Goal: Find specific page/section: Find specific page/section

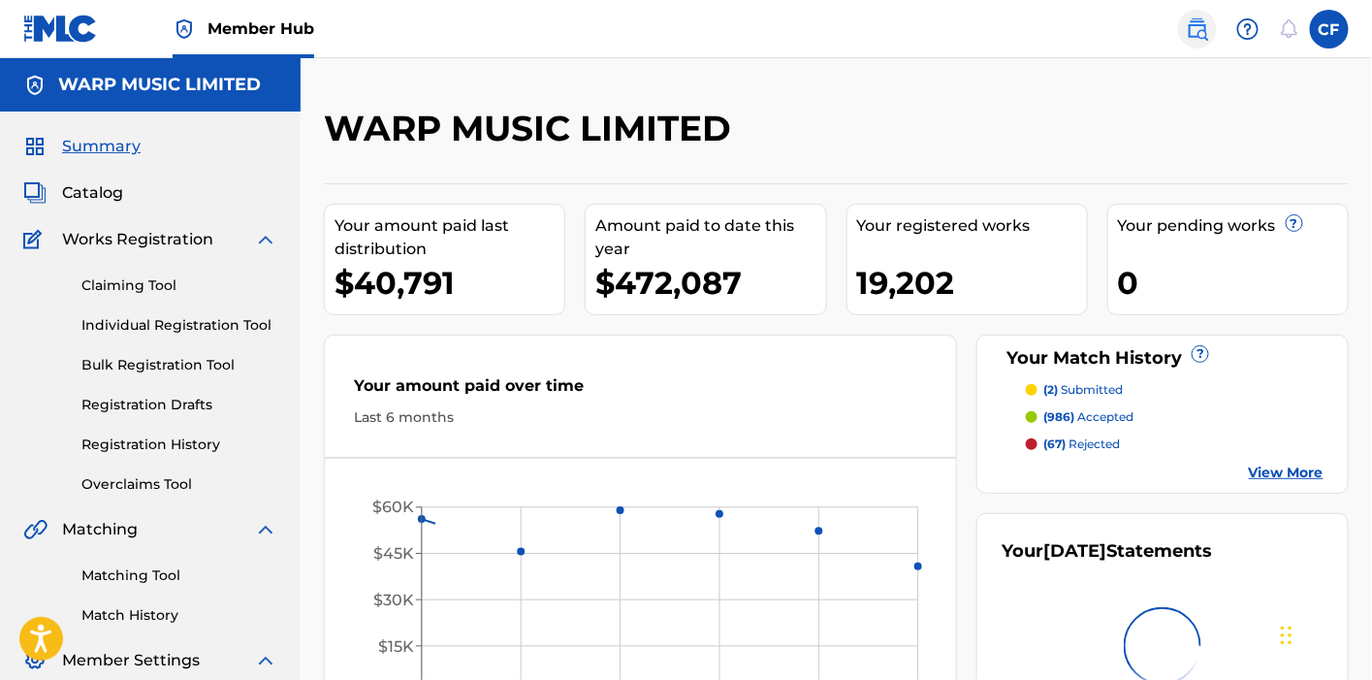
click at [1203, 28] on img at bounding box center [1197, 28] width 23 height 23
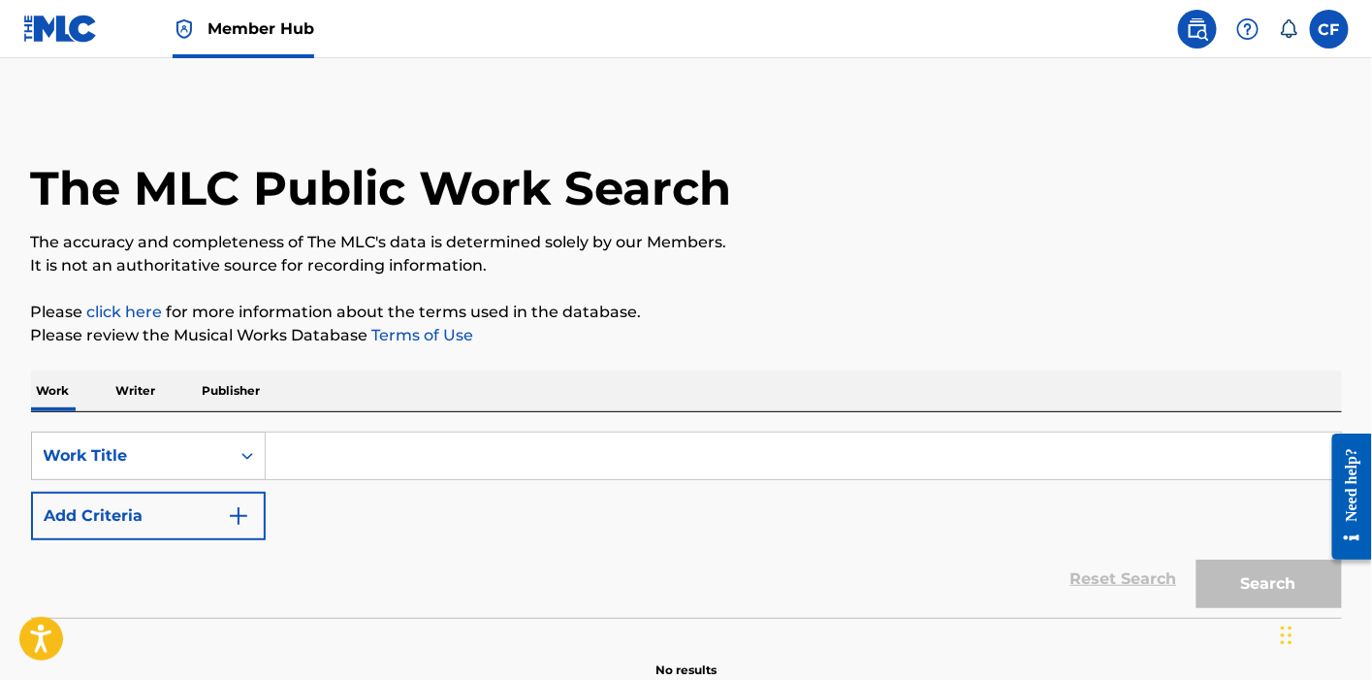
click at [398, 453] on input "Search Form" at bounding box center [804, 456] width 1076 height 47
paste input "Todo lo Que Querias Saber"
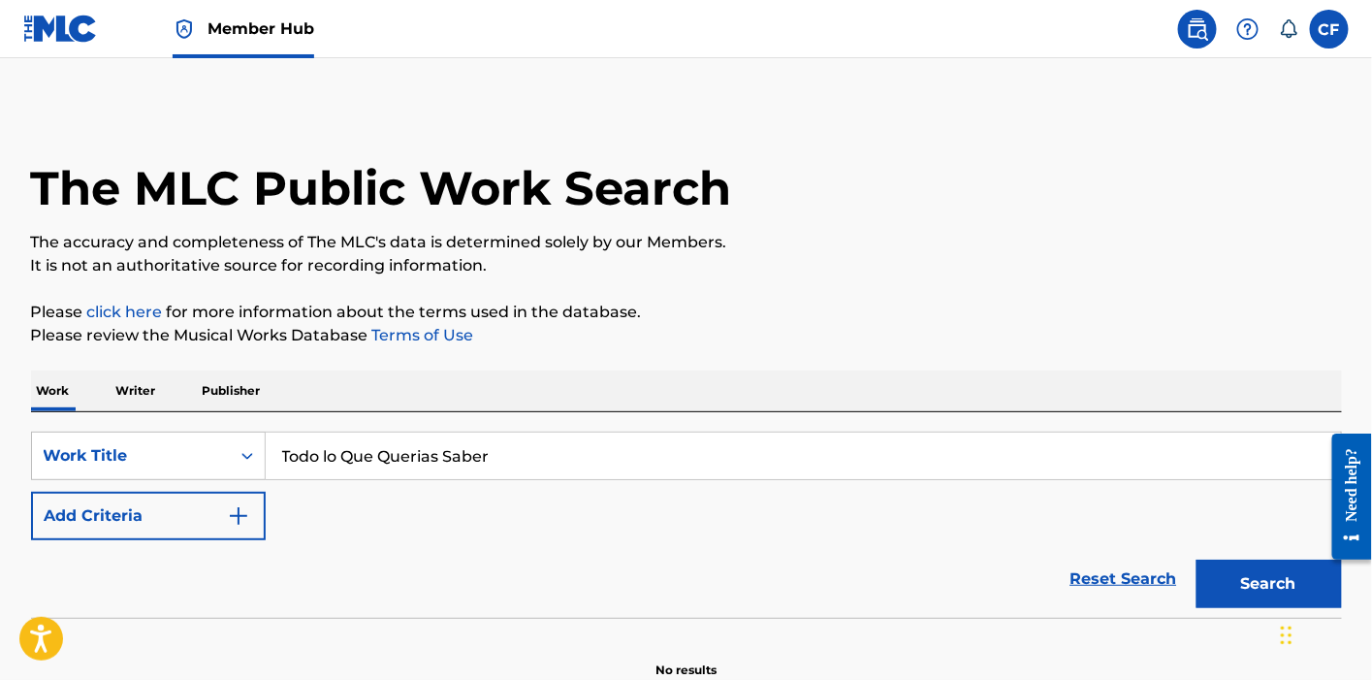
type input "Todo lo Que Querias Saber"
click at [1197, 560] on button "Search" at bounding box center [1269, 584] width 145 height 48
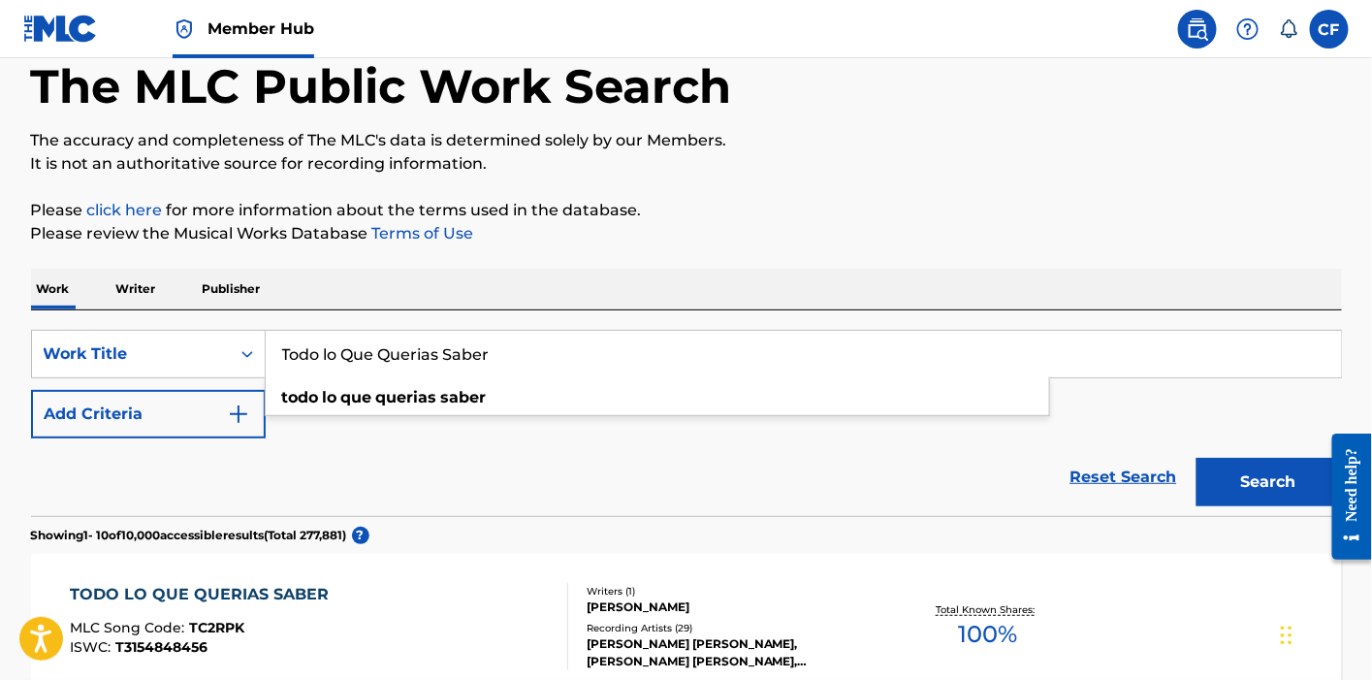
scroll to position [431, 0]
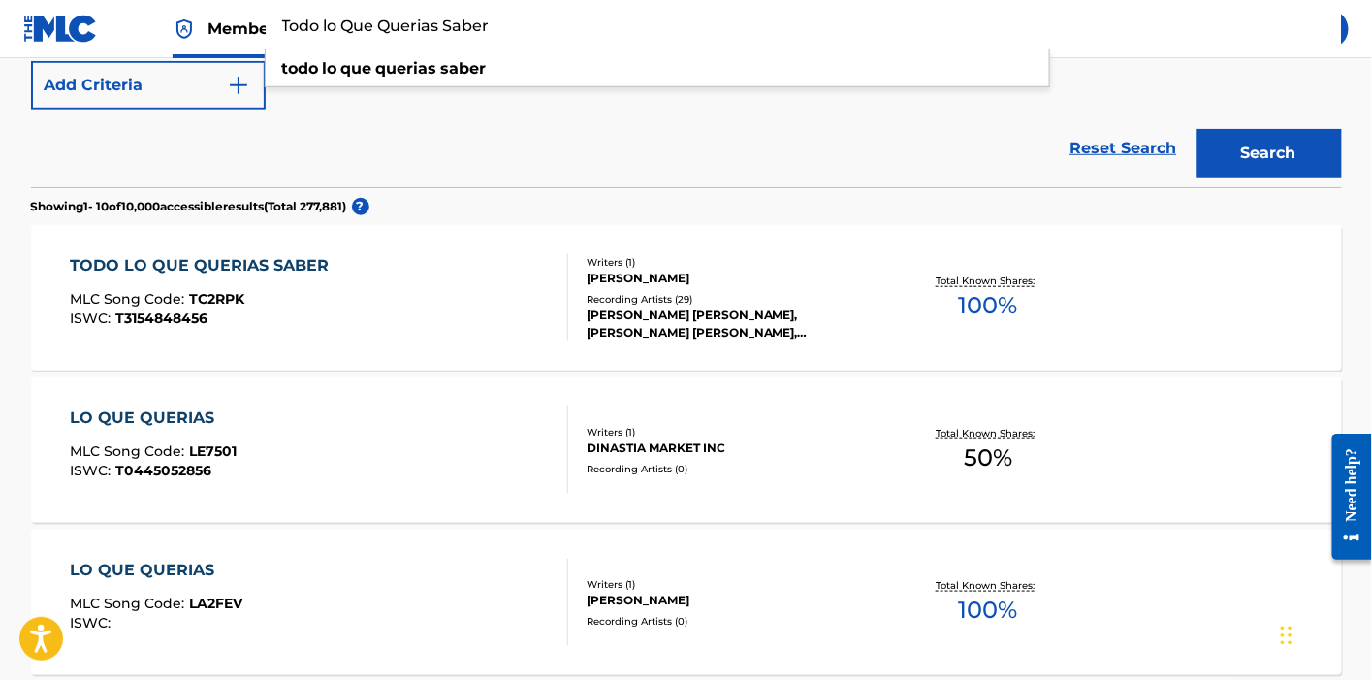
click at [489, 294] on div "TODO LO QUE QUERIAS SABER MLC Song Code : TC2RPK ISWC : T3154848456" at bounding box center [319, 297] width 498 height 87
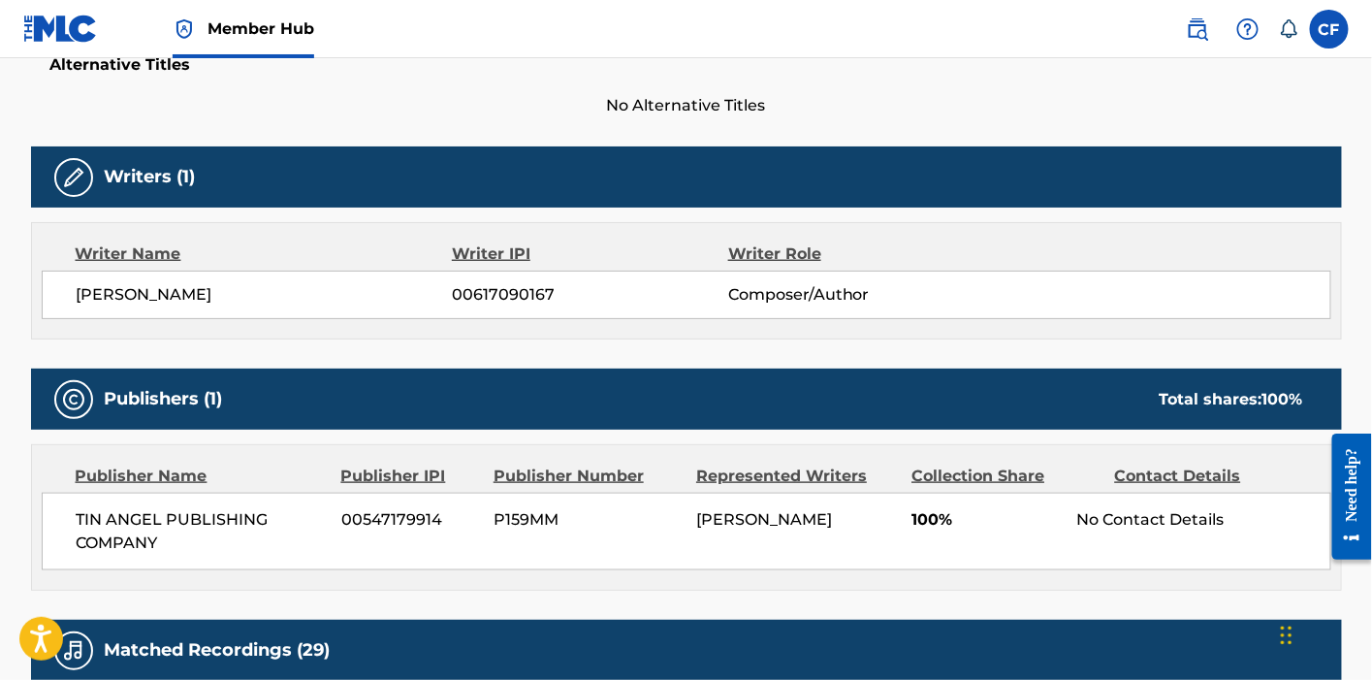
scroll to position [538, 0]
